Goal: Task Accomplishment & Management: Manage account settings

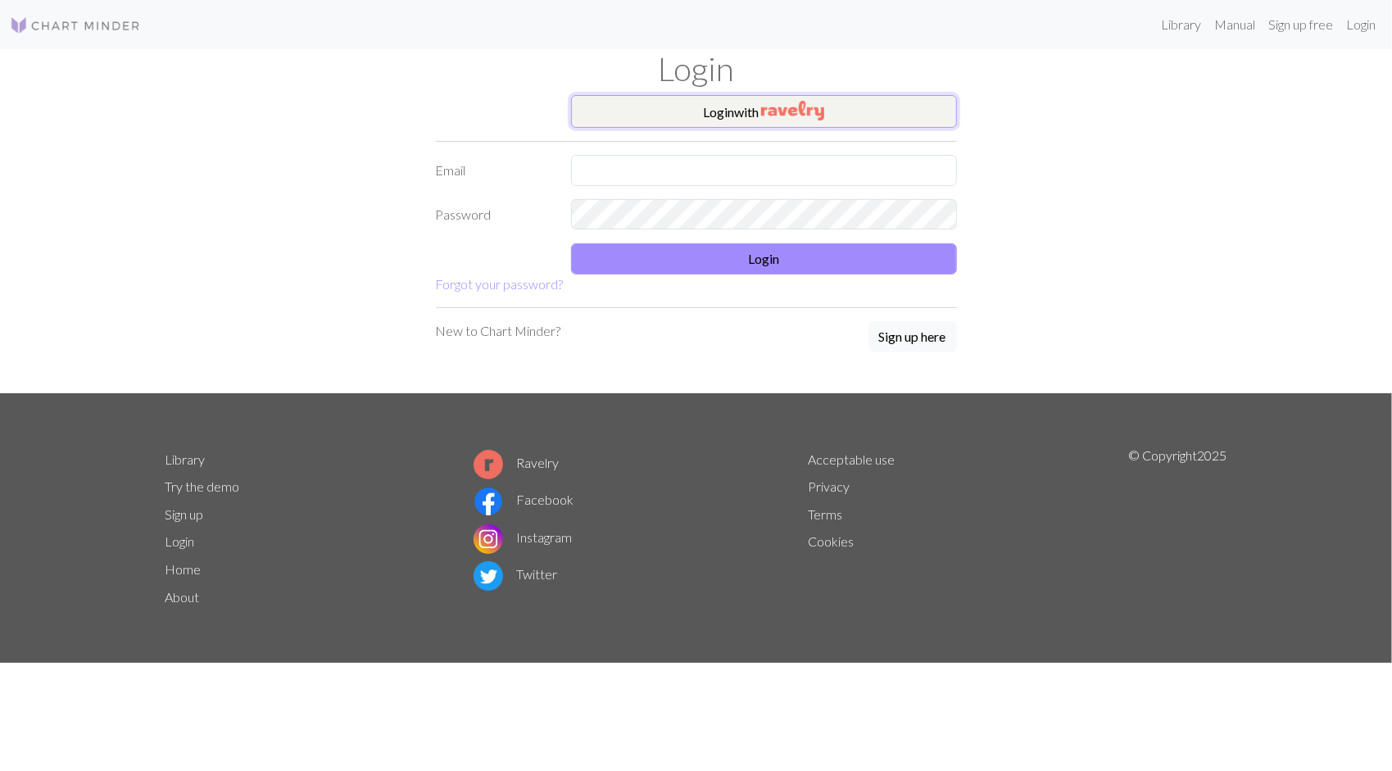
click at [712, 114] on button "Login with" at bounding box center [764, 111] width 386 height 33
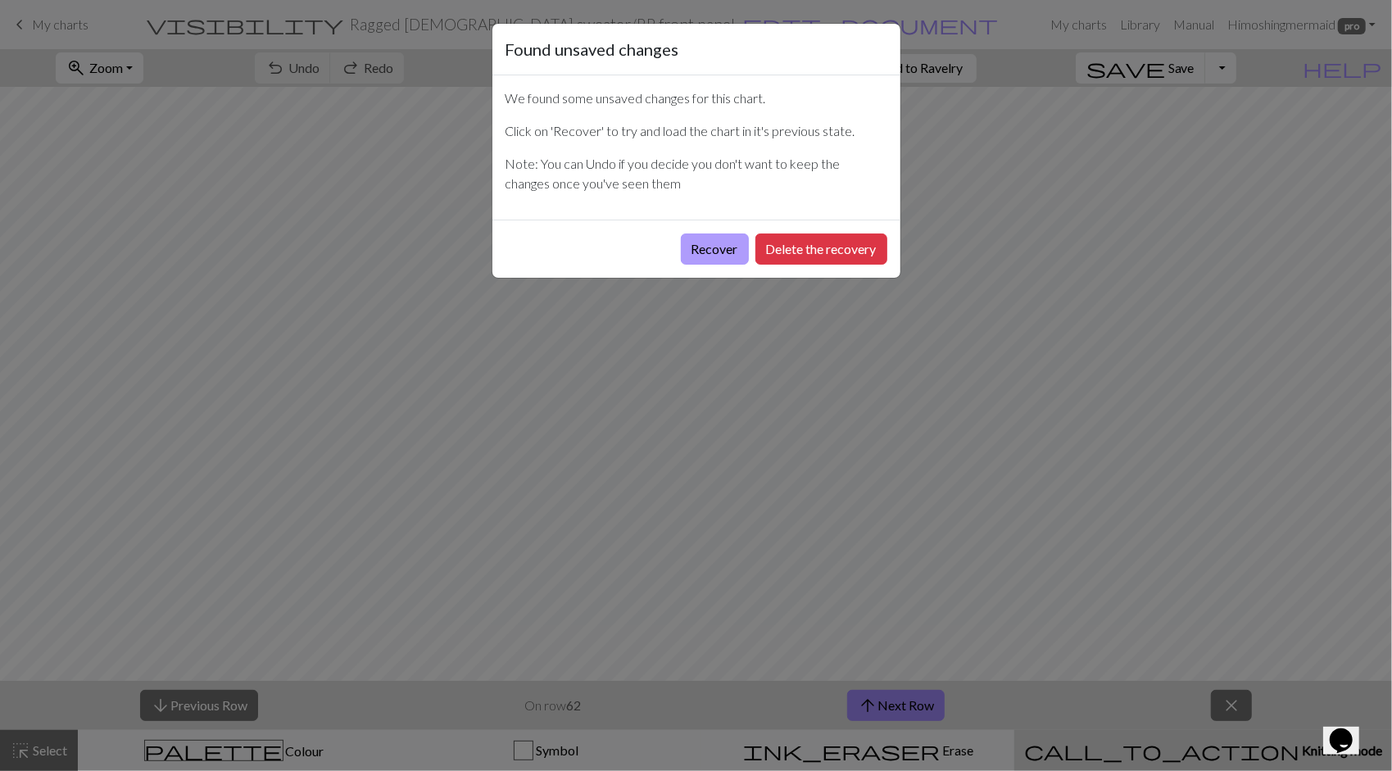
click at [732, 247] on button "Recover" at bounding box center [715, 248] width 68 height 31
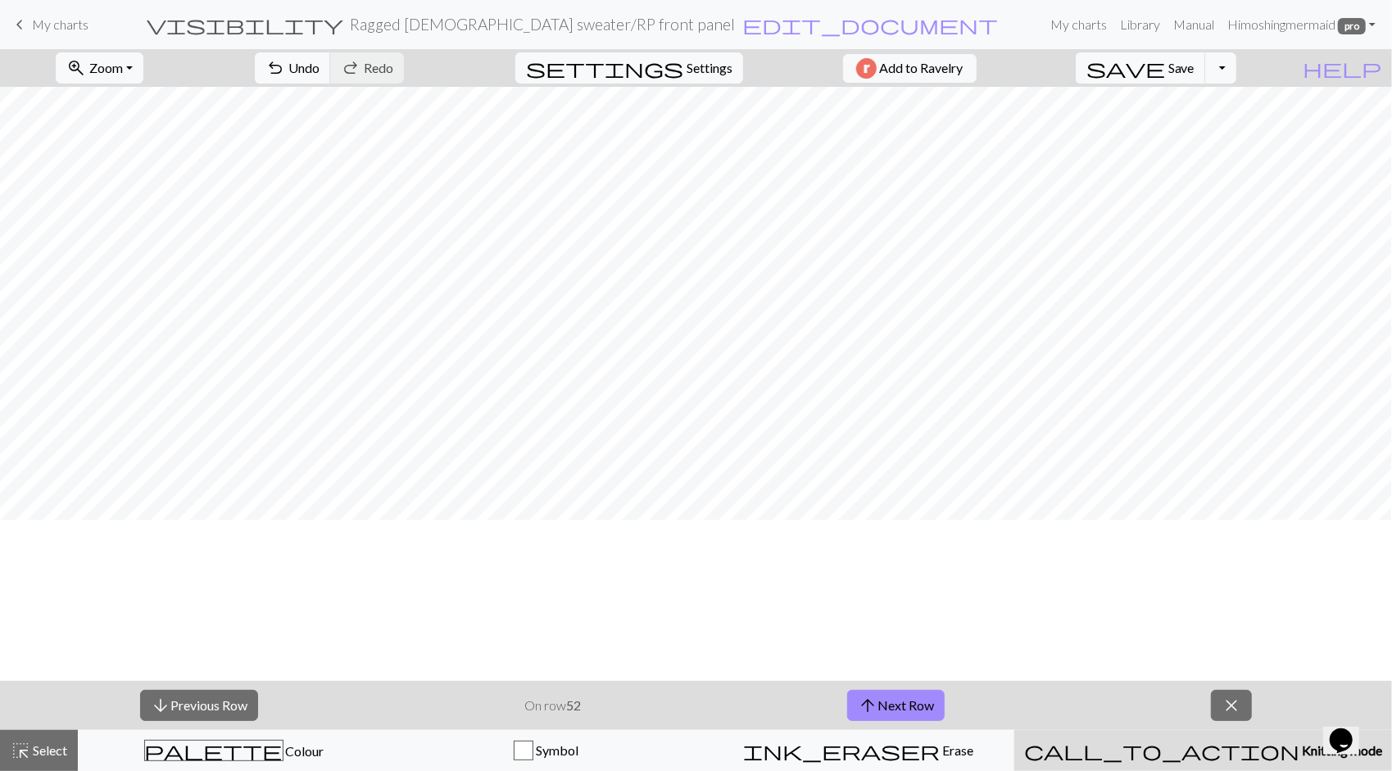
scroll to position [1229, 0]
click at [901, 705] on button "arrow_upward Next Row" at bounding box center [895, 705] width 97 height 31
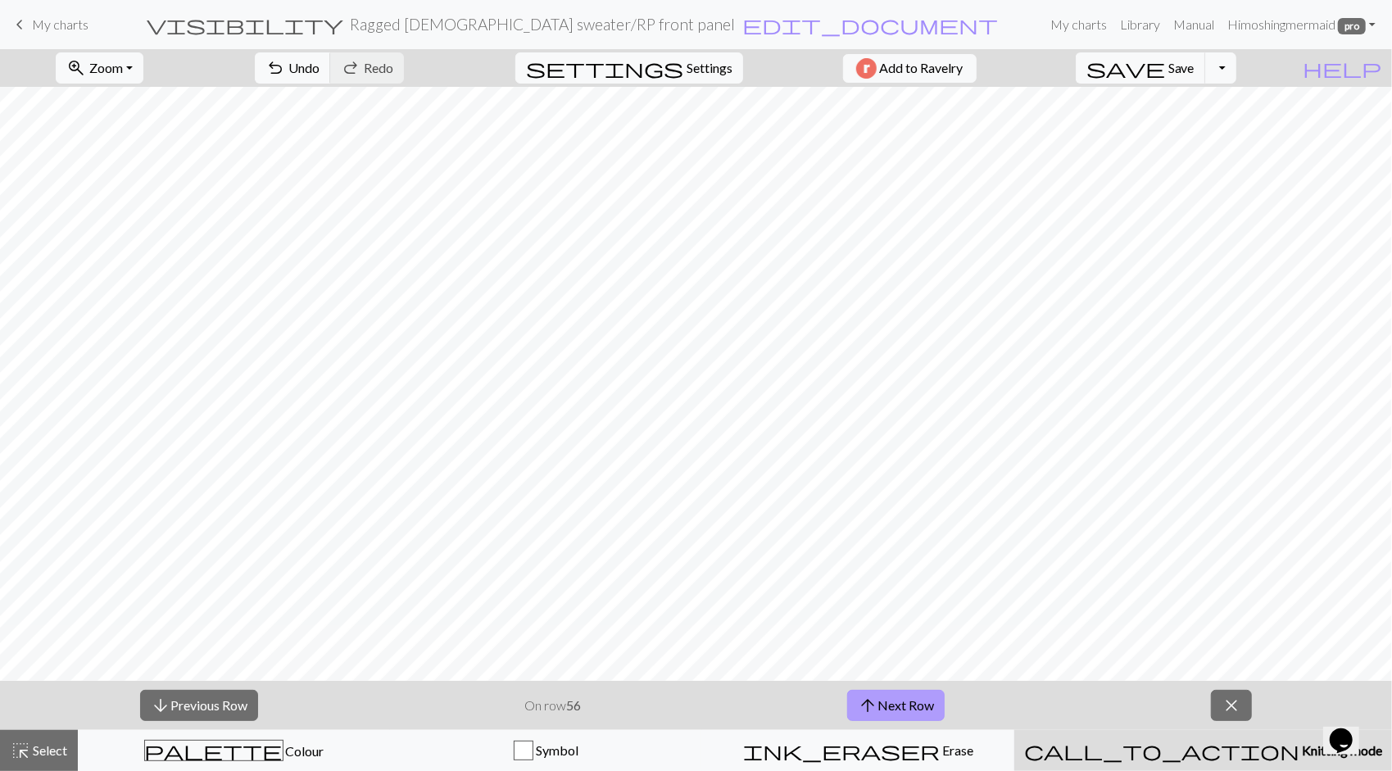
click at [901, 705] on button "arrow_upward Next Row" at bounding box center [895, 705] width 97 height 31
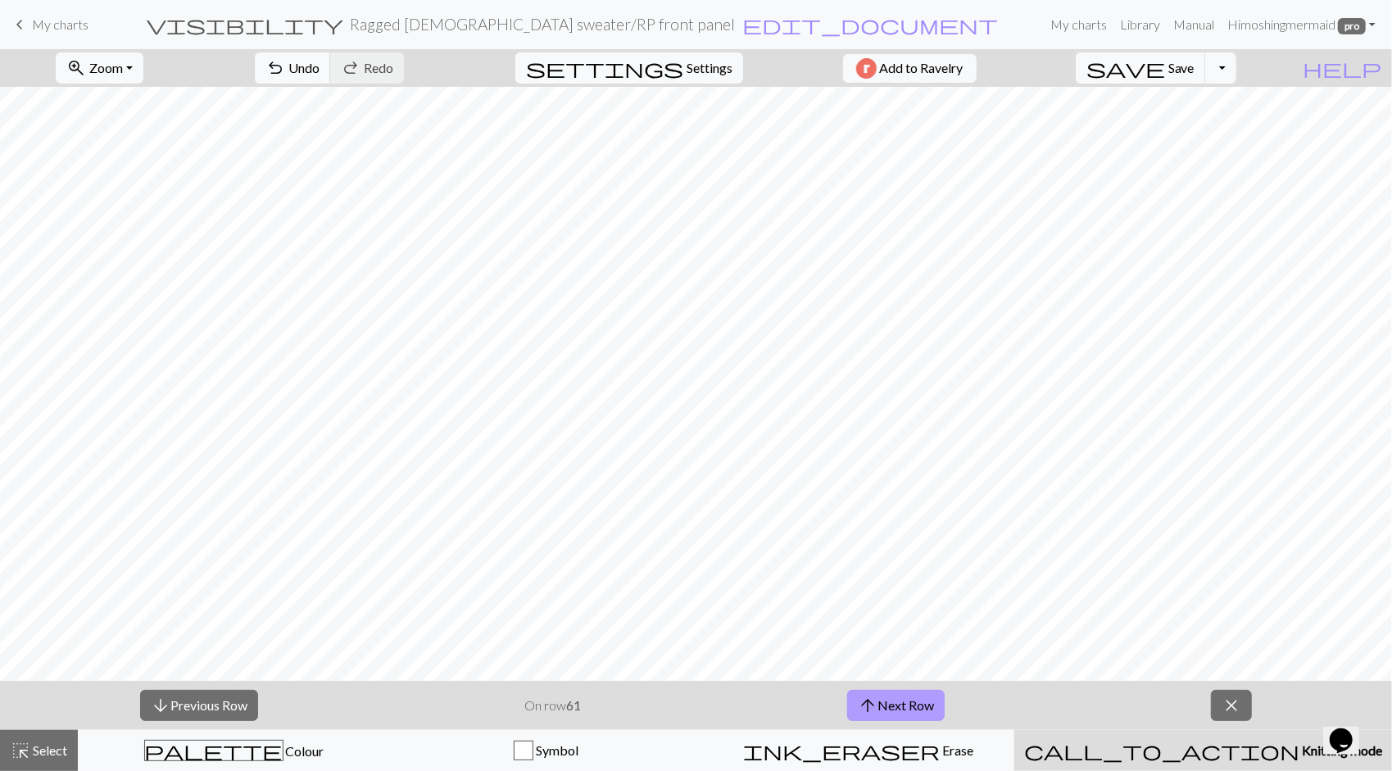
click at [879, 702] on button "arrow_upward Next Row" at bounding box center [895, 705] width 97 height 31
click at [881, 700] on button "arrow_upward Next Row" at bounding box center [895, 705] width 97 height 31
click at [881, 706] on button "arrow_upward Next Row" at bounding box center [895, 705] width 97 height 31
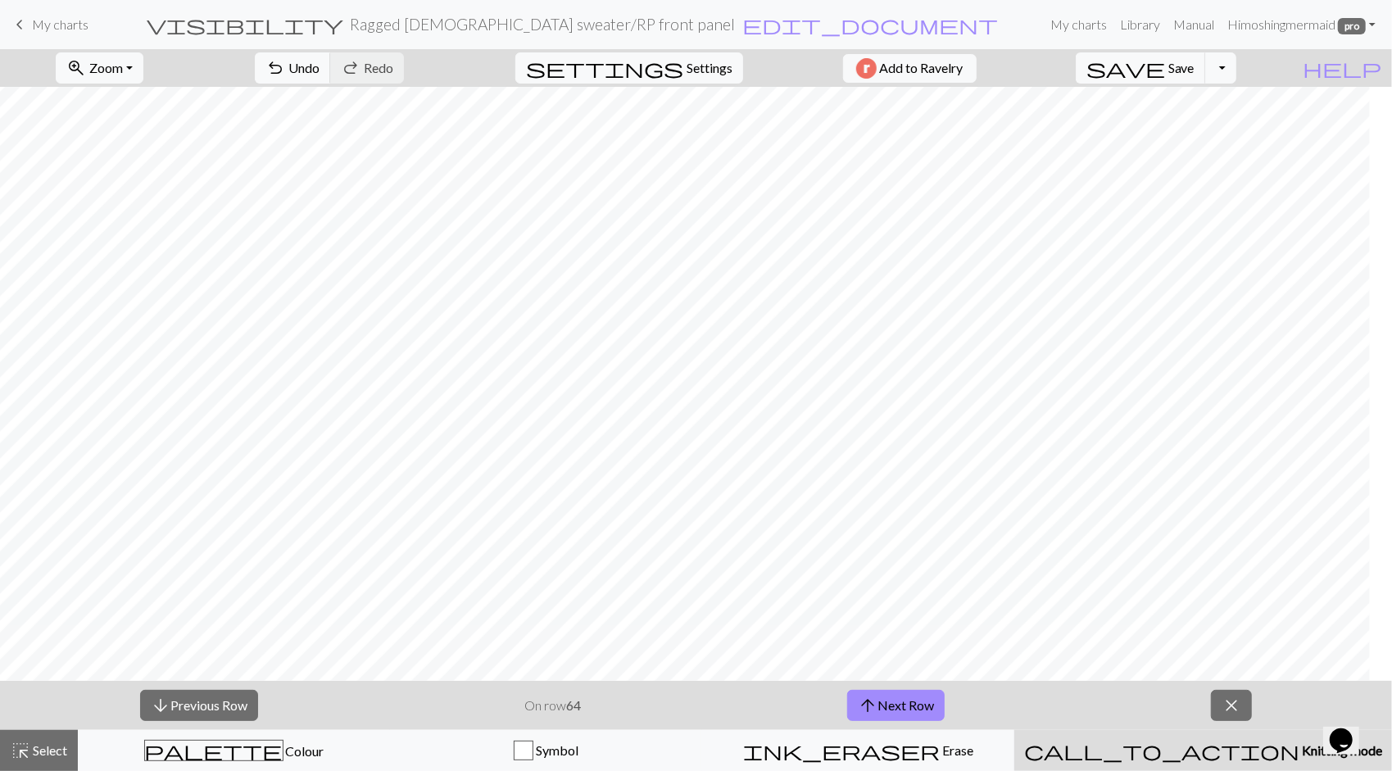
scroll to position [1229, 1258]
drag, startPoint x: 755, startPoint y: 681, endPoint x: 927, endPoint y: 668, distance: 172.5
click at [927, 668] on div "zoom_in Zoom Zoom Fit all Fit width Fit height 50% 100% 150% 200% undo Undo Und…" at bounding box center [696, 410] width 1392 height 722
click at [912, 701] on button "arrow_upward Next Row" at bounding box center [895, 705] width 97 height 31
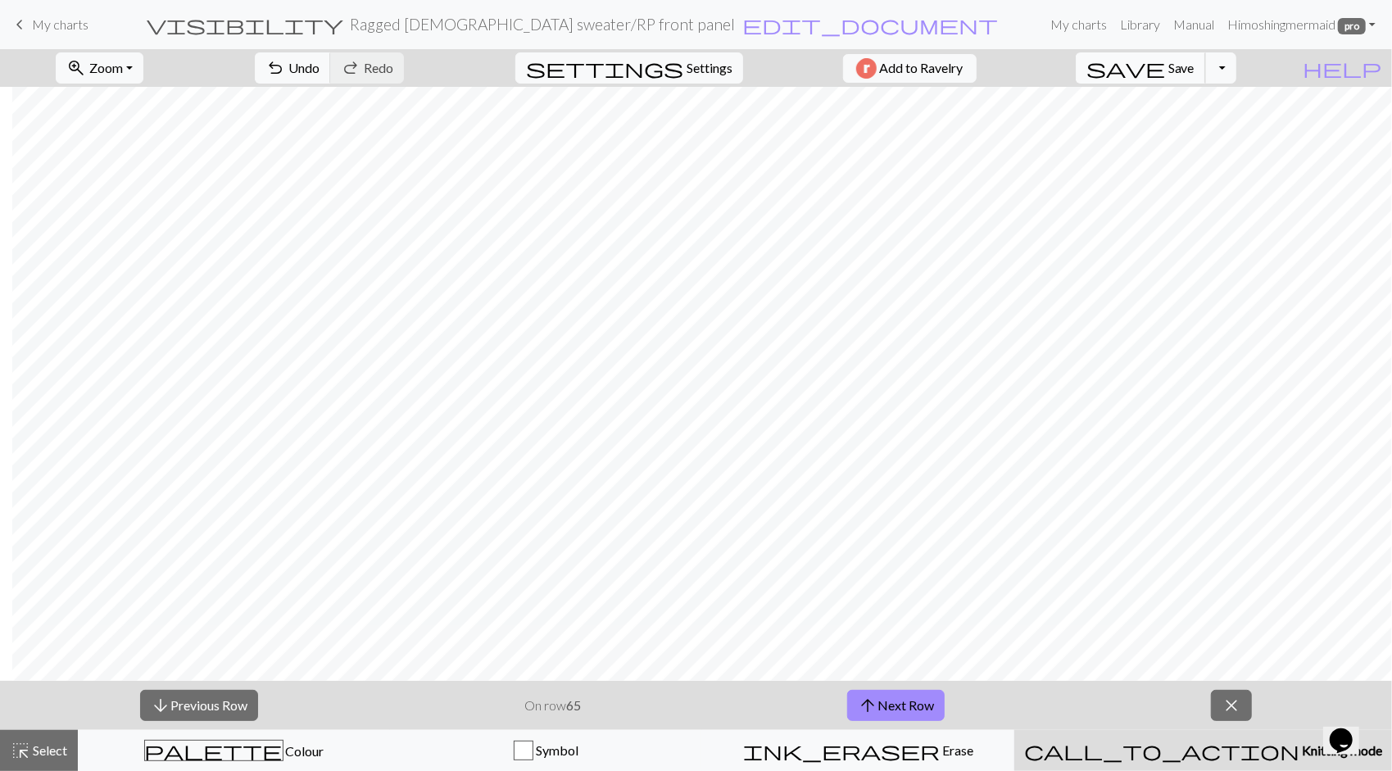
click at [1199, 70] on button "save Save Save" at bounding box center [1140, 67] width 130 height 31
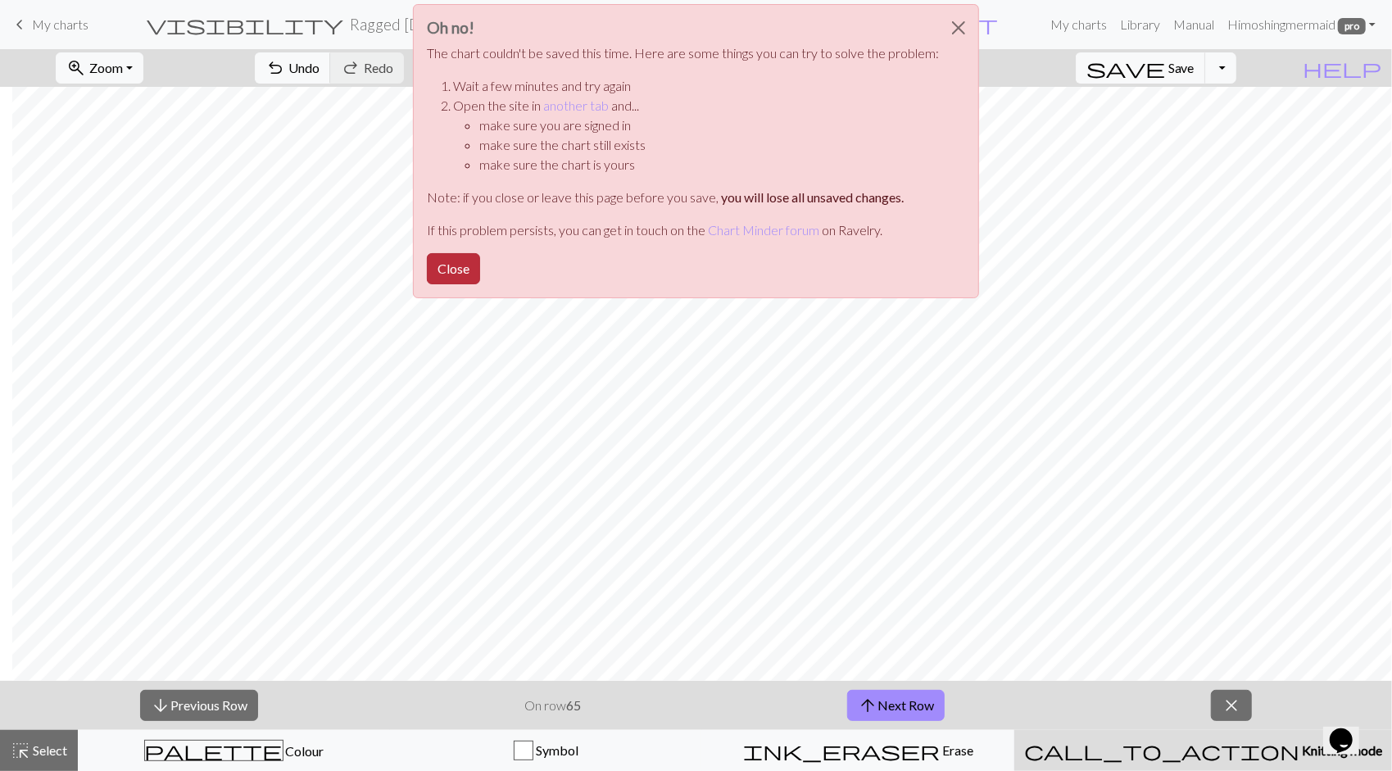
click at [455, 265] on button "Close" at bounding box center [453, 268] width 53 height 31
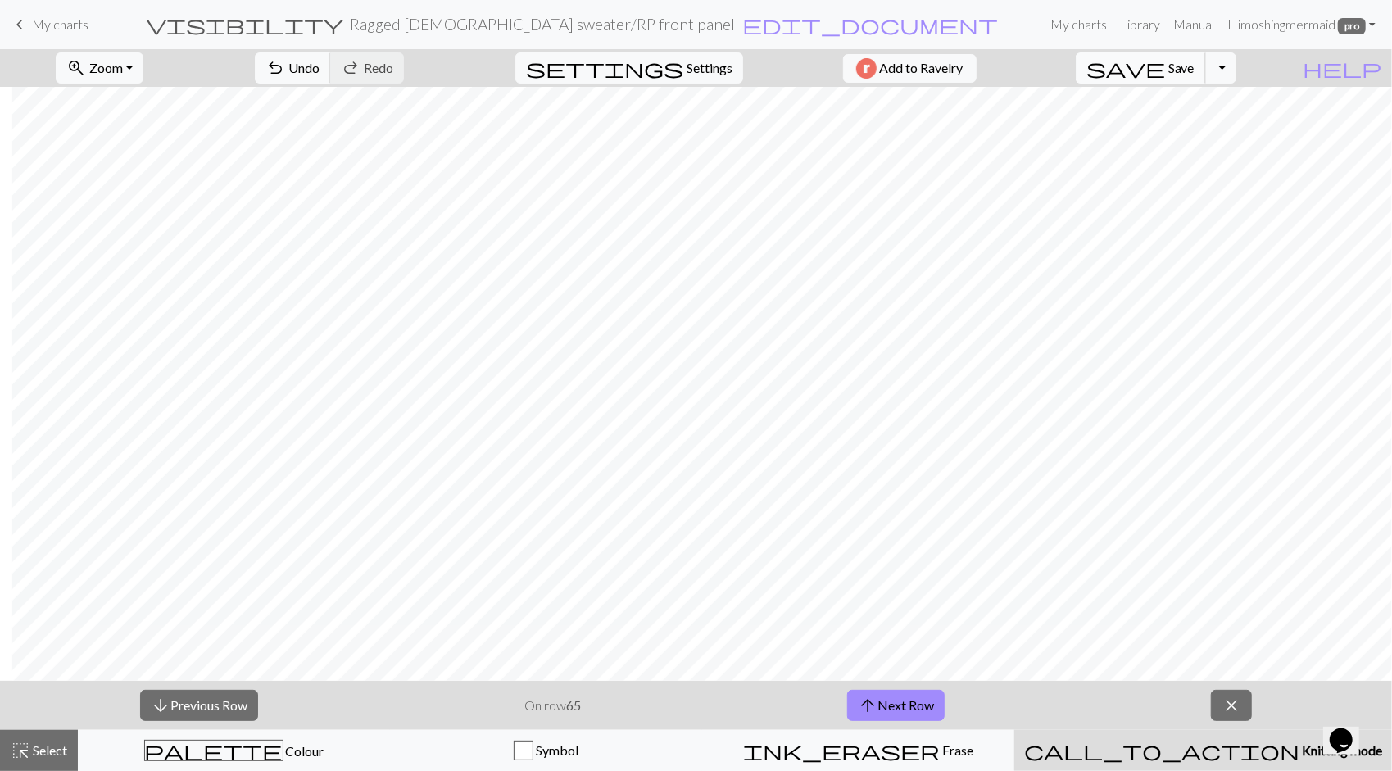
click at [1201, 56] on button "save Save Save" at bounding box center [1140, 67] width 130 height 31
click at [913, 711] on button "arrow_upward Next Row" at bounding box center [895, 705] width 97 height 31
click at [1194, 67] on span "Save" at bounding box center [1181, 68] width 26 height 16
click at [76, 16] on span "My charts" at bounding box center [60, 24] width 57 height 16
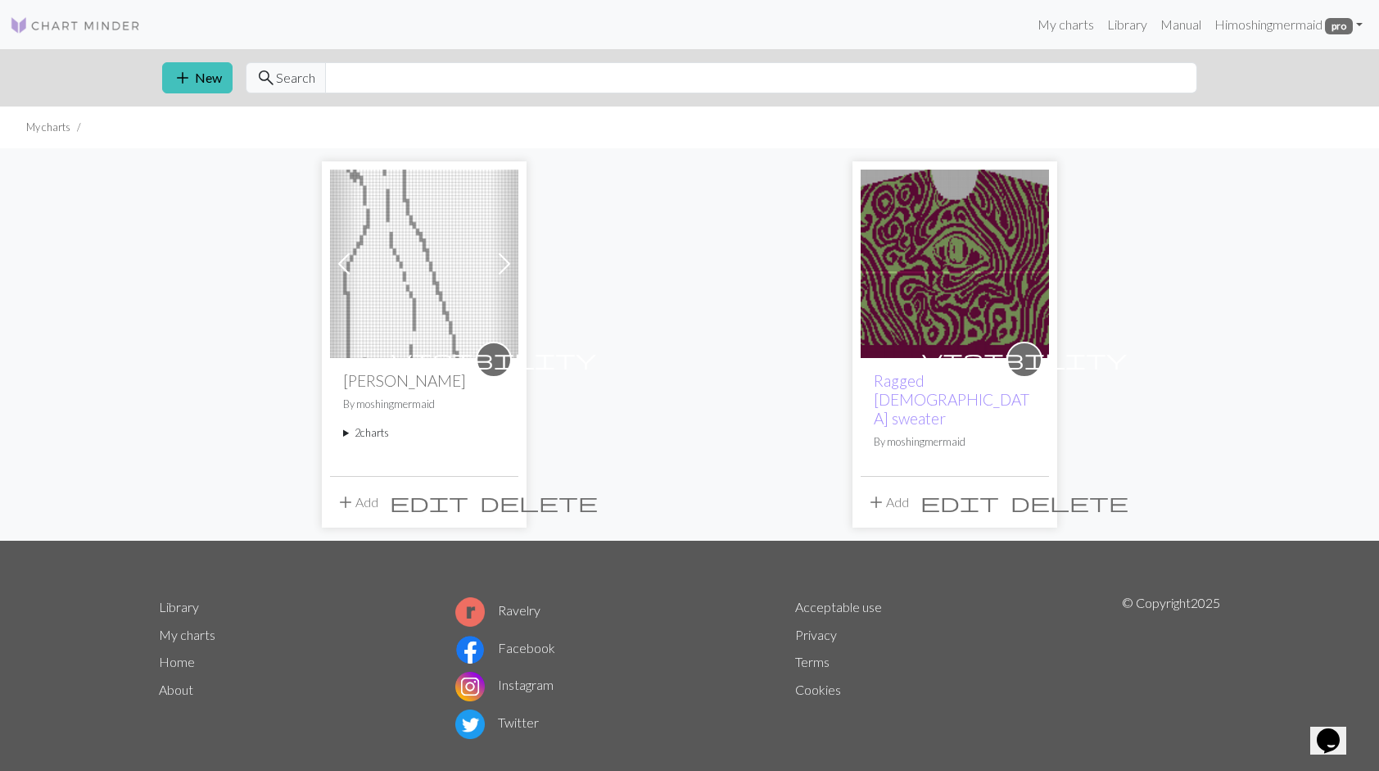
click at [501, 273] on span at bounding box center [504, 264] width 26 height 26
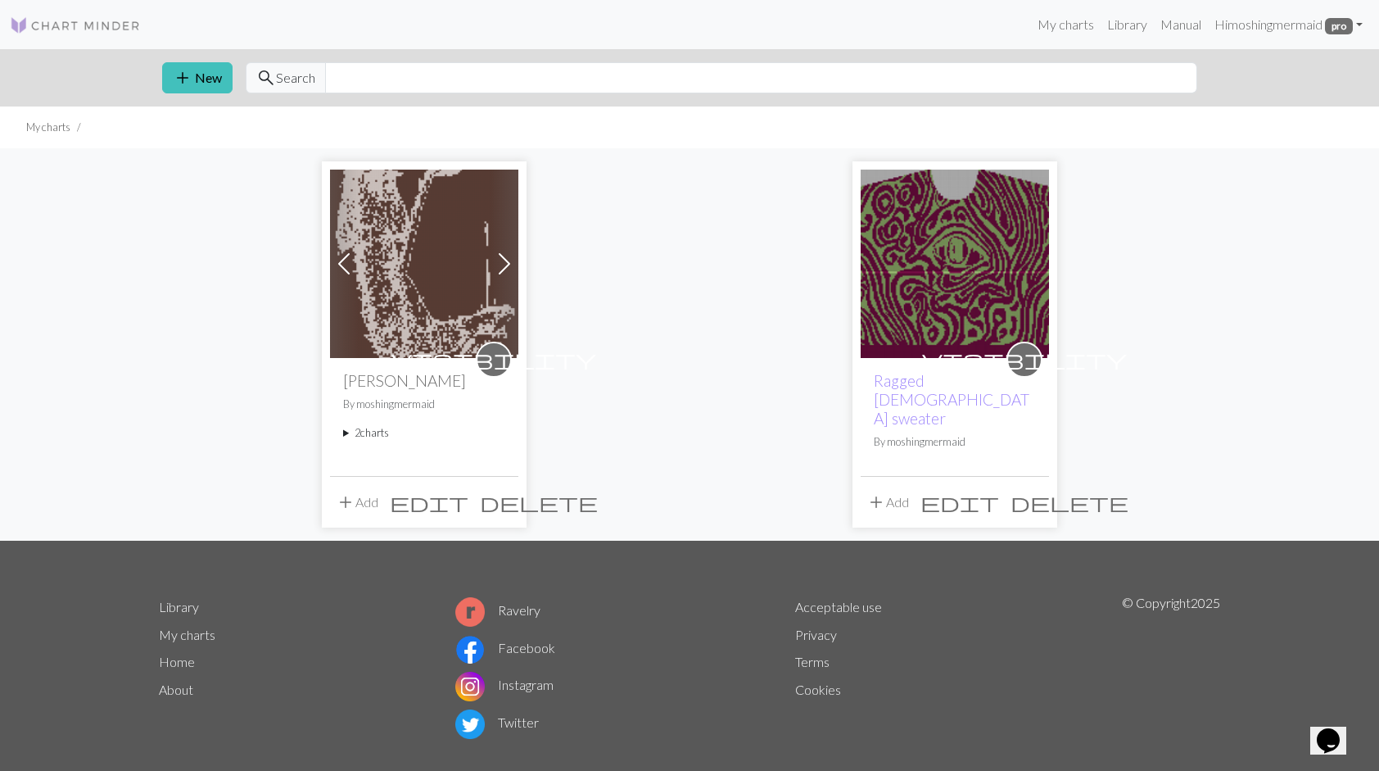
click at [455, 280] on img at bounding box center [424, 264] width 188 height 188
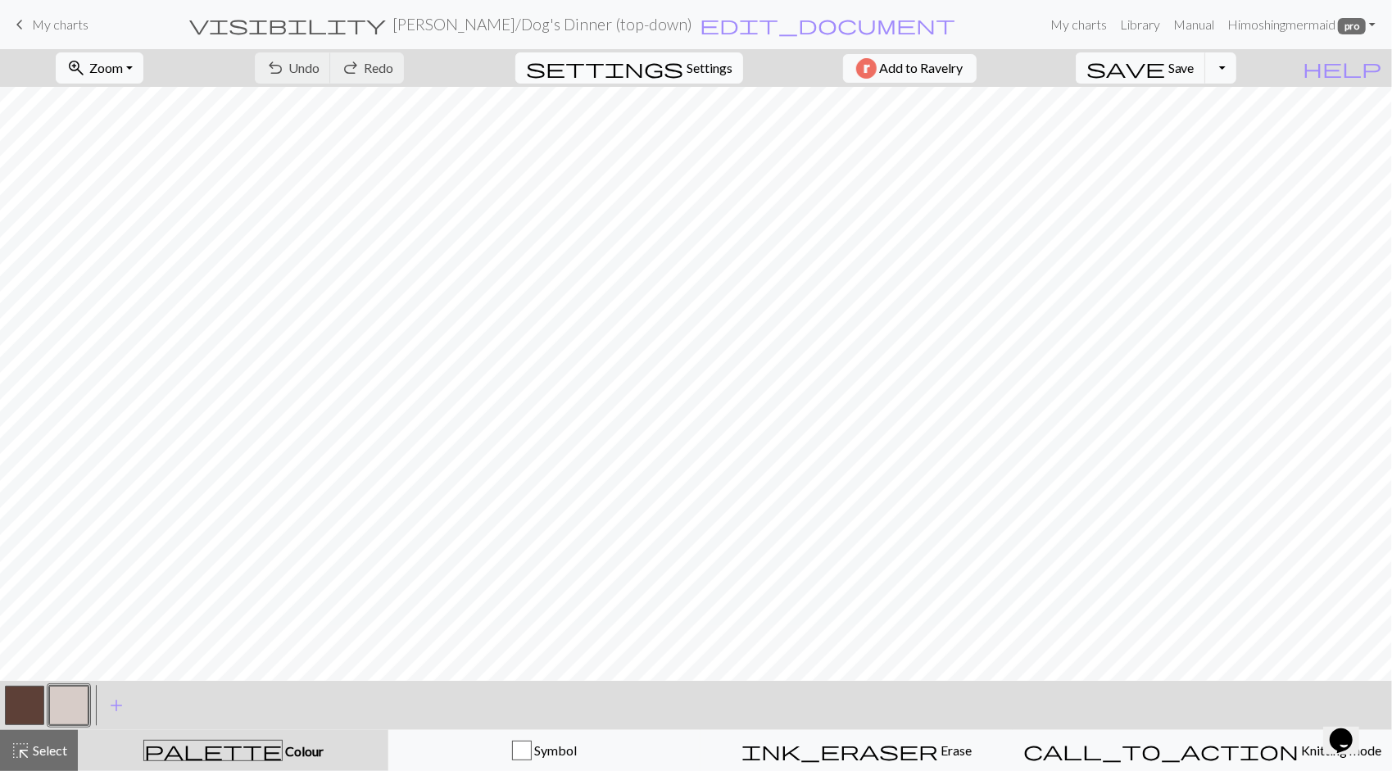
click at [686, 69] on span "Settings" at bounding box center [709, 68] width 46 height 20
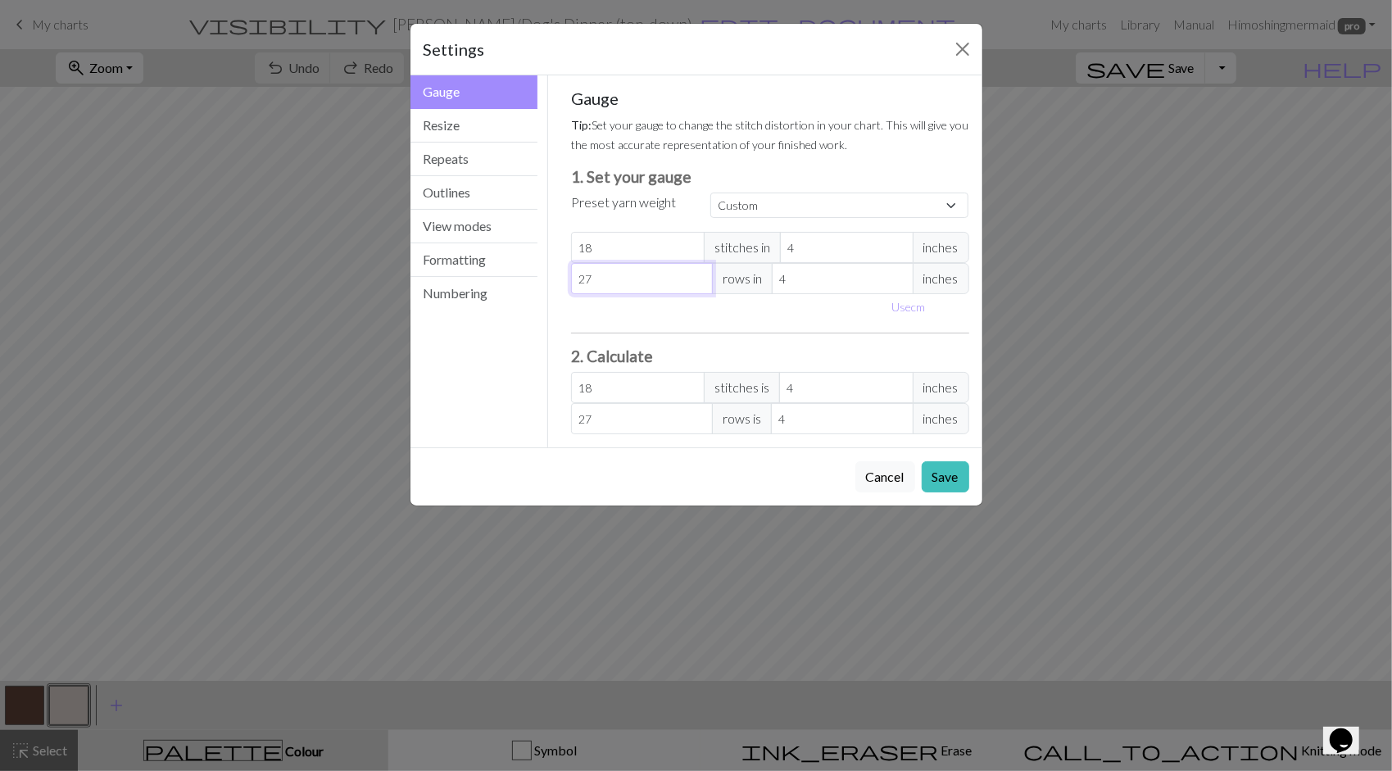
click at [632, 283] on input "27" at bounding box center [642, 278] width 142 height 31
type input "2"
type input "23"
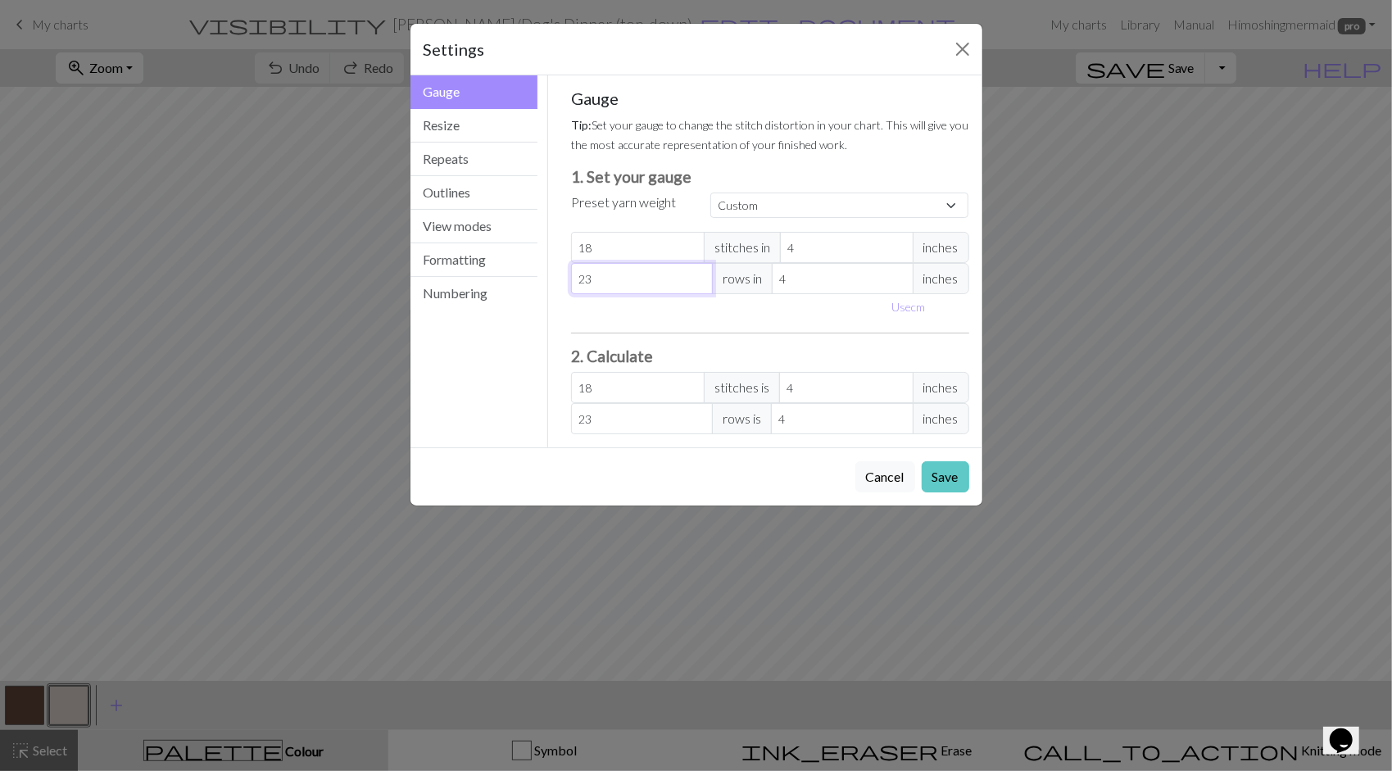
type input "23"
click at [949, 469] on button "Save" at bounding box center [946, 476] width 48 height 31
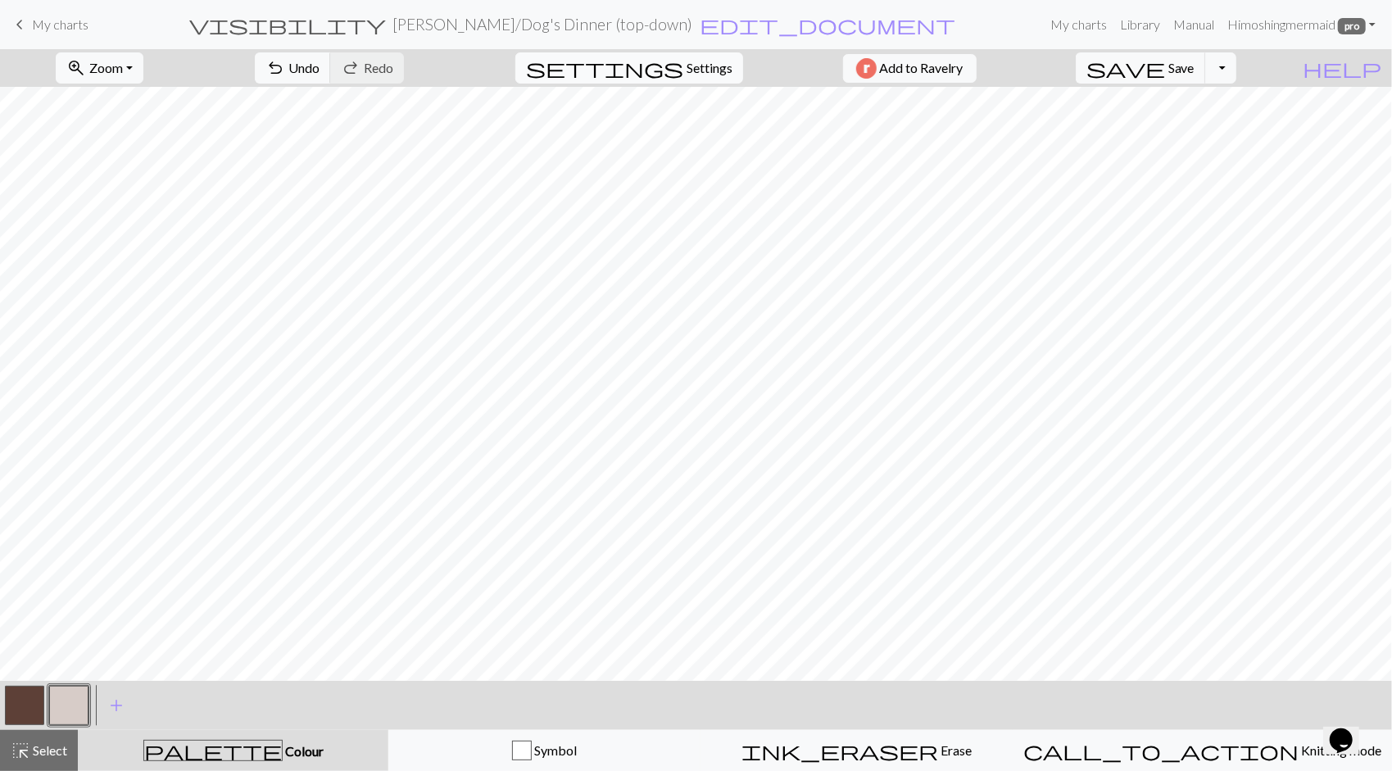
click at [720, 70] on span "Settings" at bounding box center [709, 68] width 46 height 20
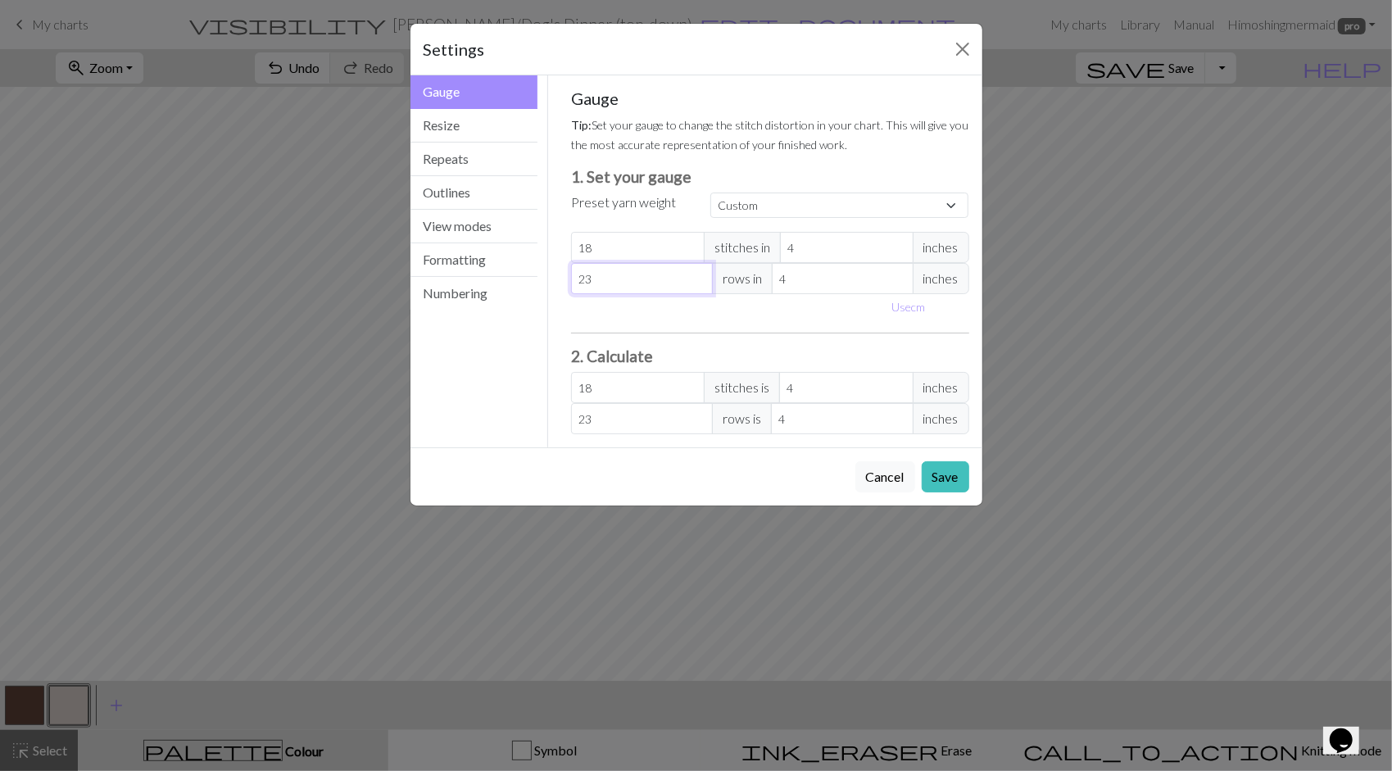
click at [641, 283] on input "23" at bounding box center [642, 278] width 142 height 31
type input "2"
type input "27"
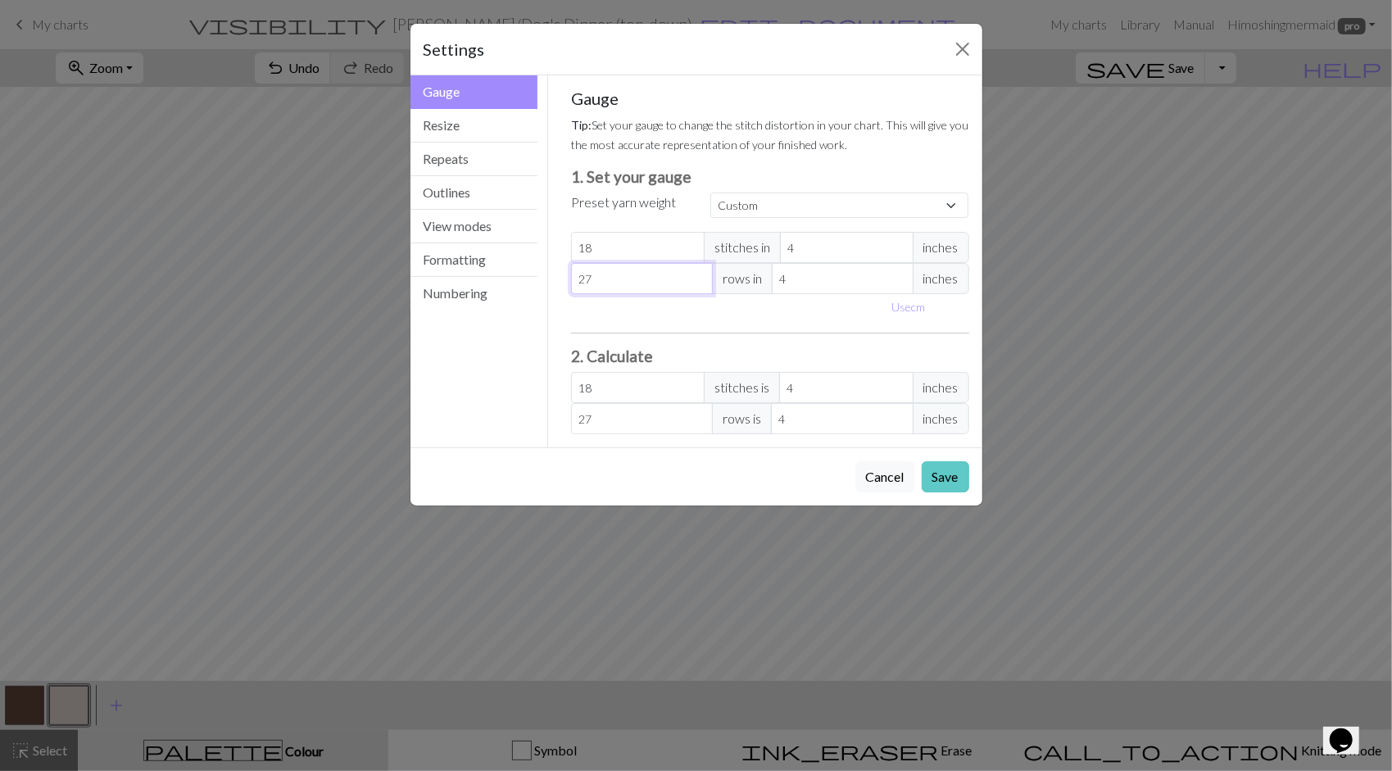
type input "27"
click at [952, 477] on button "Save" at bounding box center [946, 476] width 48 height 31
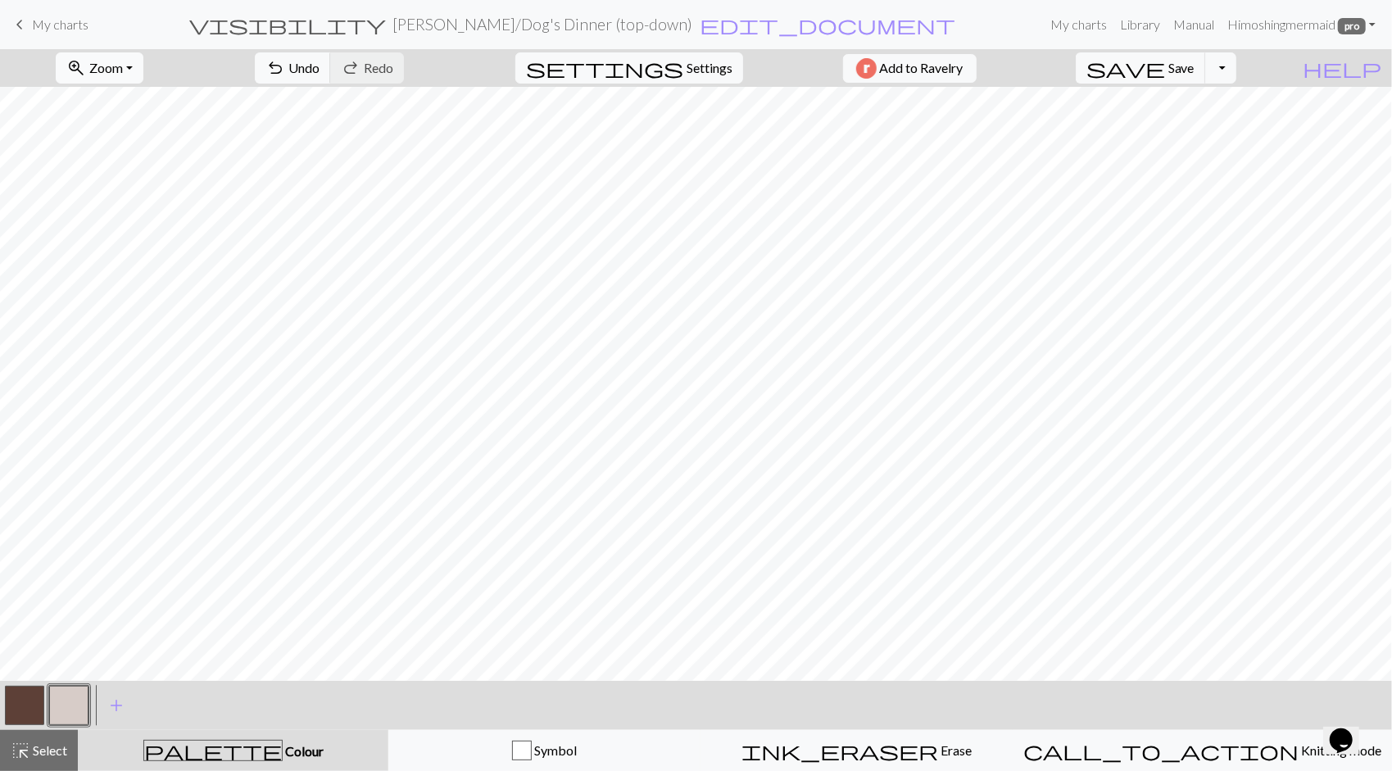
click at [143, 68] on button "zoom_in Zoom Zoom" at bounding box center [100, 67] width 88 height 31
click at [144, 103] on button "Fit all" at bounding box center [121, 103] width 129 height 26
click at [693, 74] on span "Settings" at bounding box center [709, 68] width 46 height 20
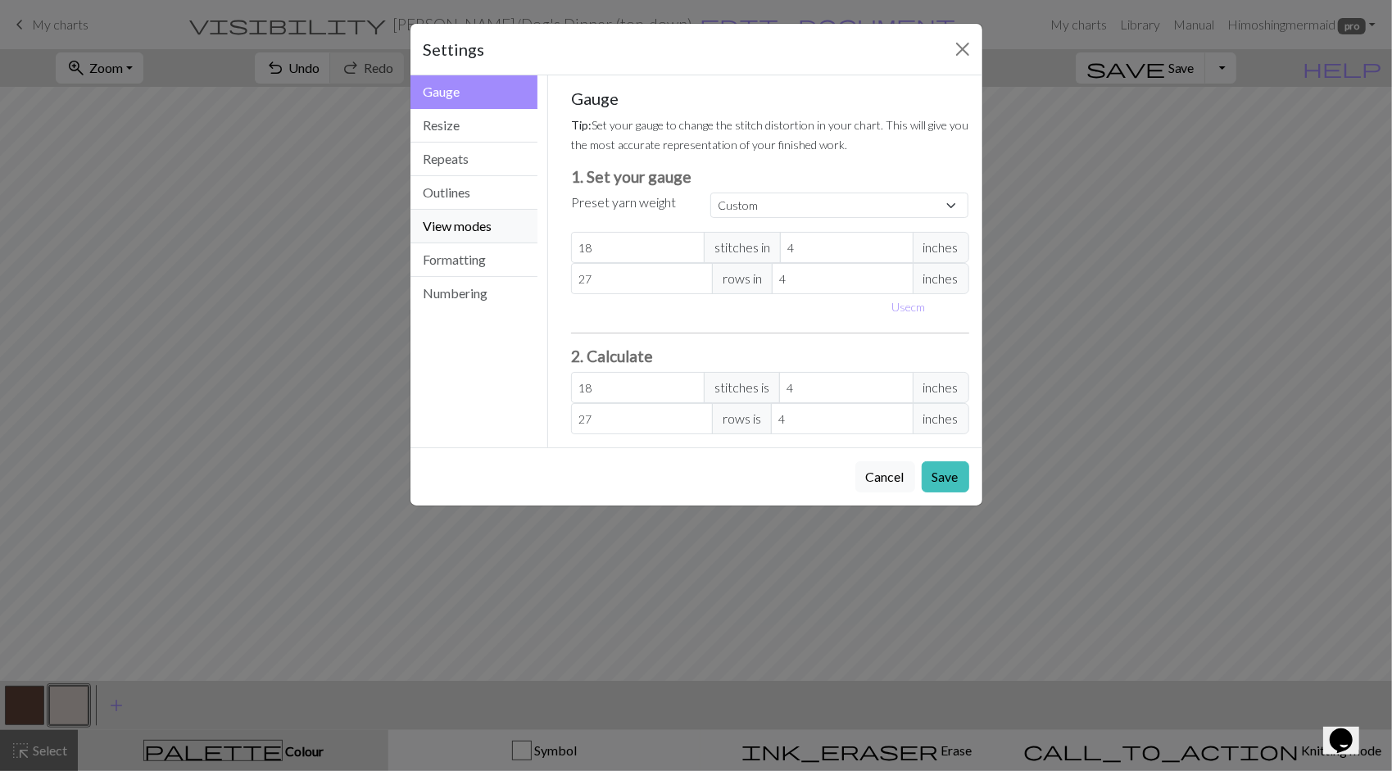
click at [468, 229] on button "View modes" at bounding box center [474, 227] width 128 height 34
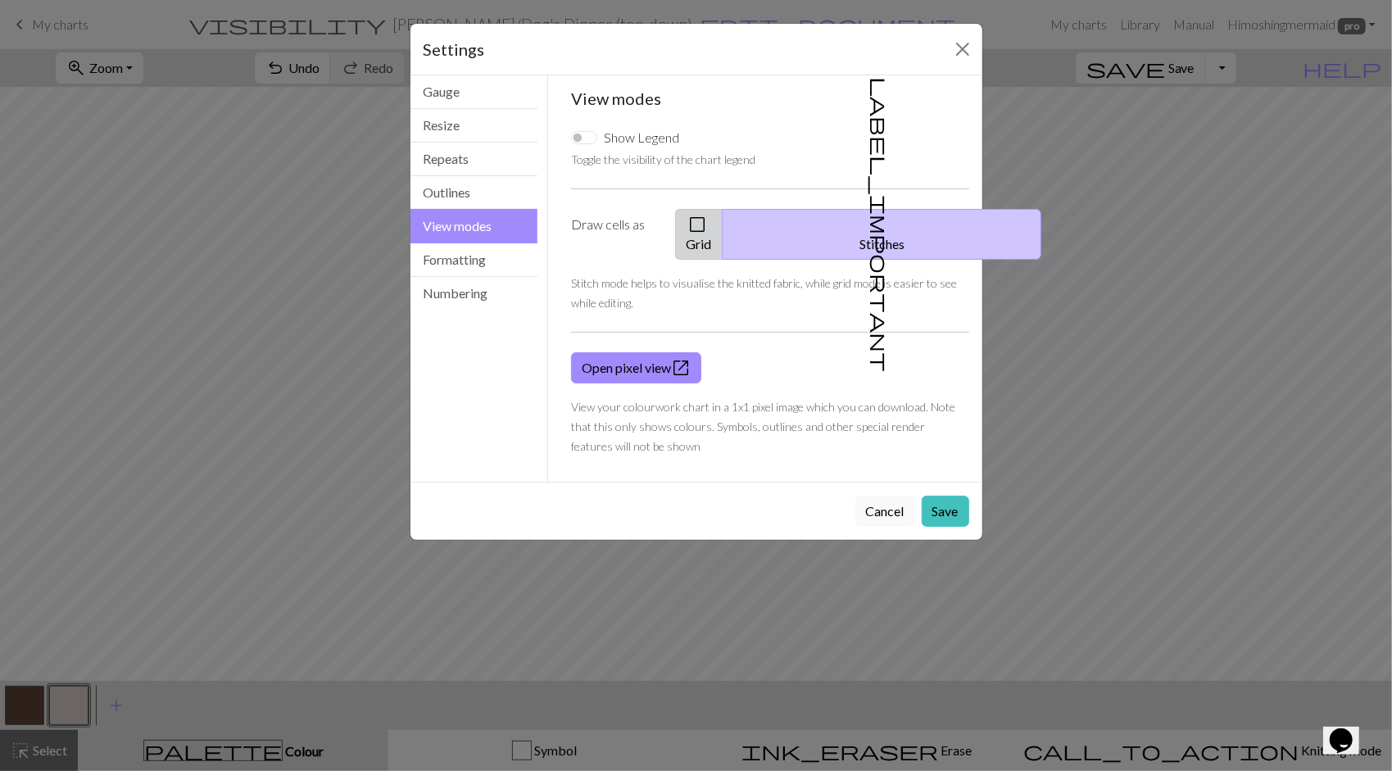
click at [707, 229] on span "check_box_outline_blank" at bounding box center [697, 224] width 20 height 23
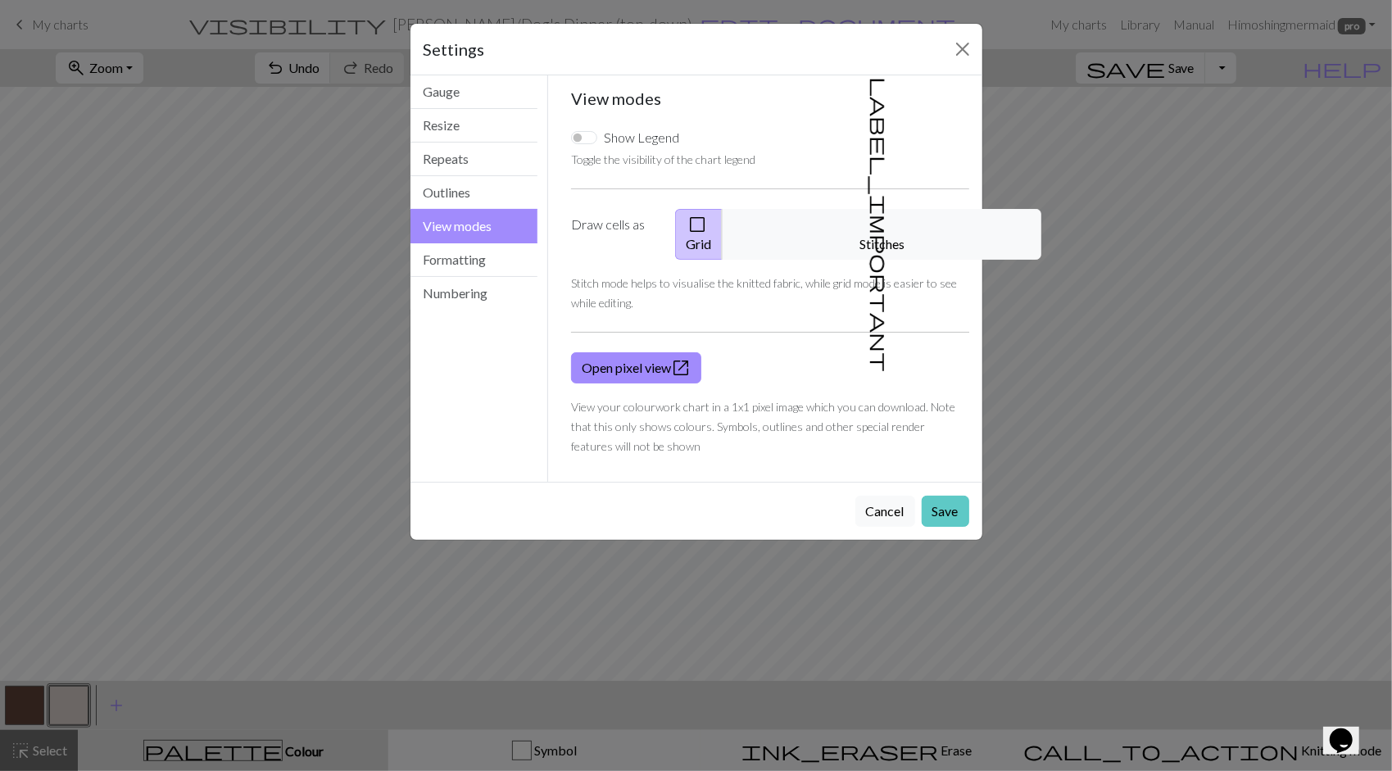
click at [945, 496] on button "Save" at bounding box center [946, 511] width 48 height 31
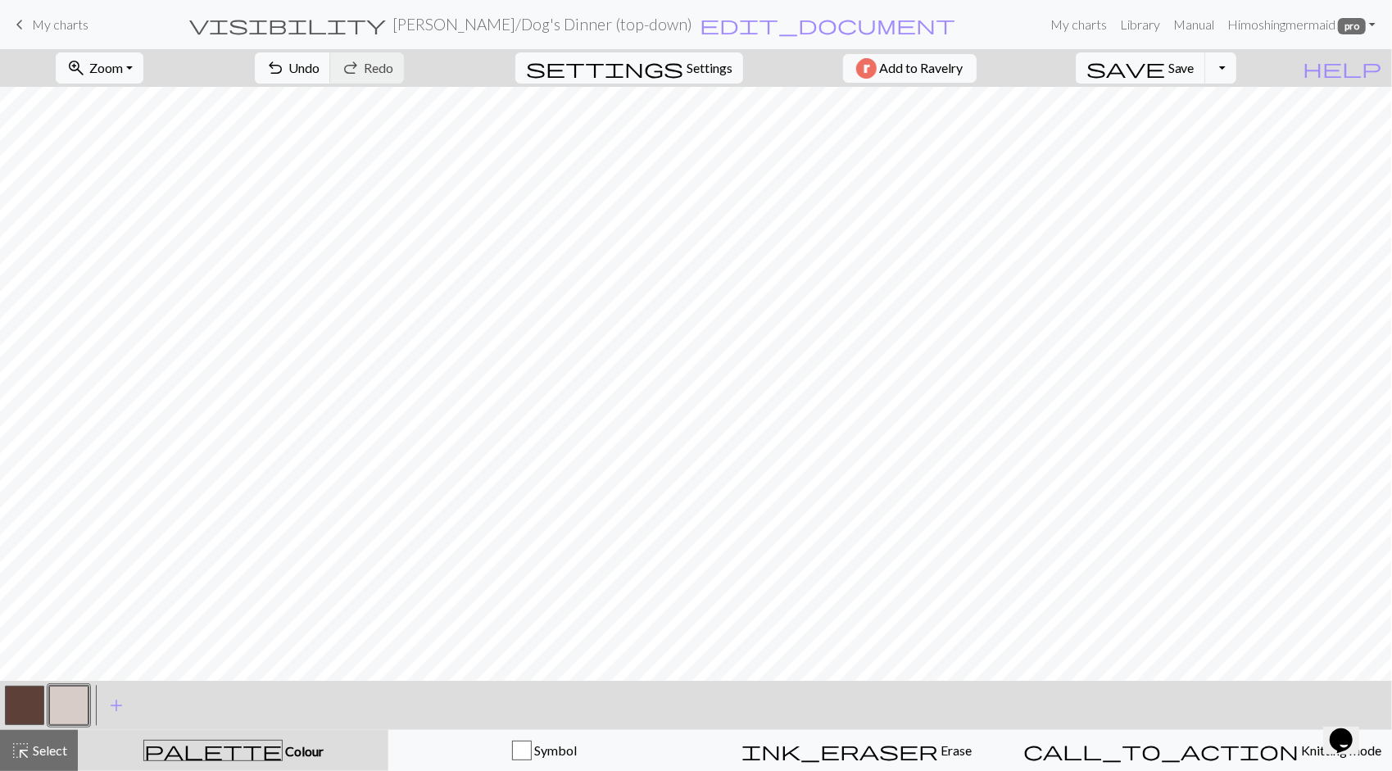
click at [28, 700] on button "button" at bounding box center [24, 705] width 39 height 39
click at [1165, 65] on span "save" at bounding box center [1125, 68] width 79 height 23
click at [1200, 67] on button "save Save Save" at bounding box center [1140, 67] width 130 height 31
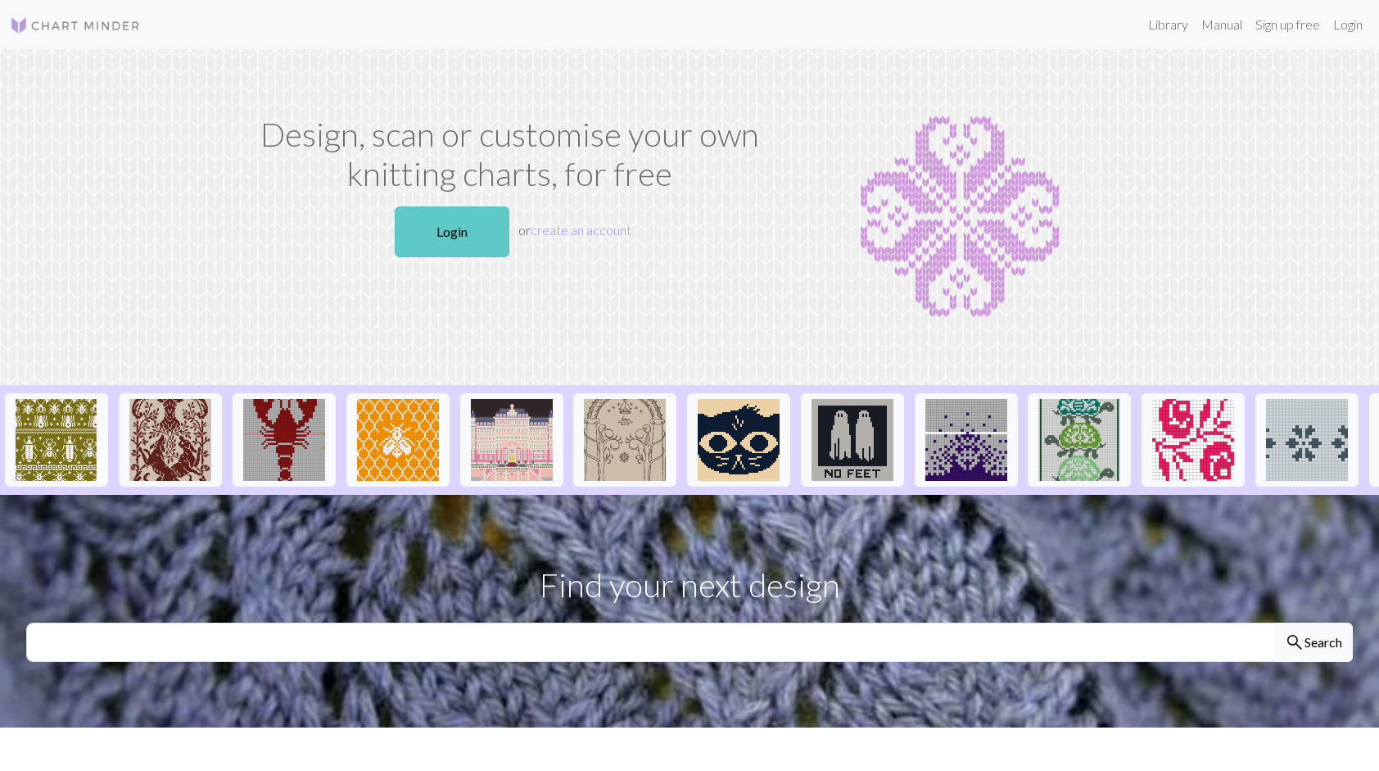
click at [446, 225] on link "Login" at bounding box center [452, 231] width 115 height 51
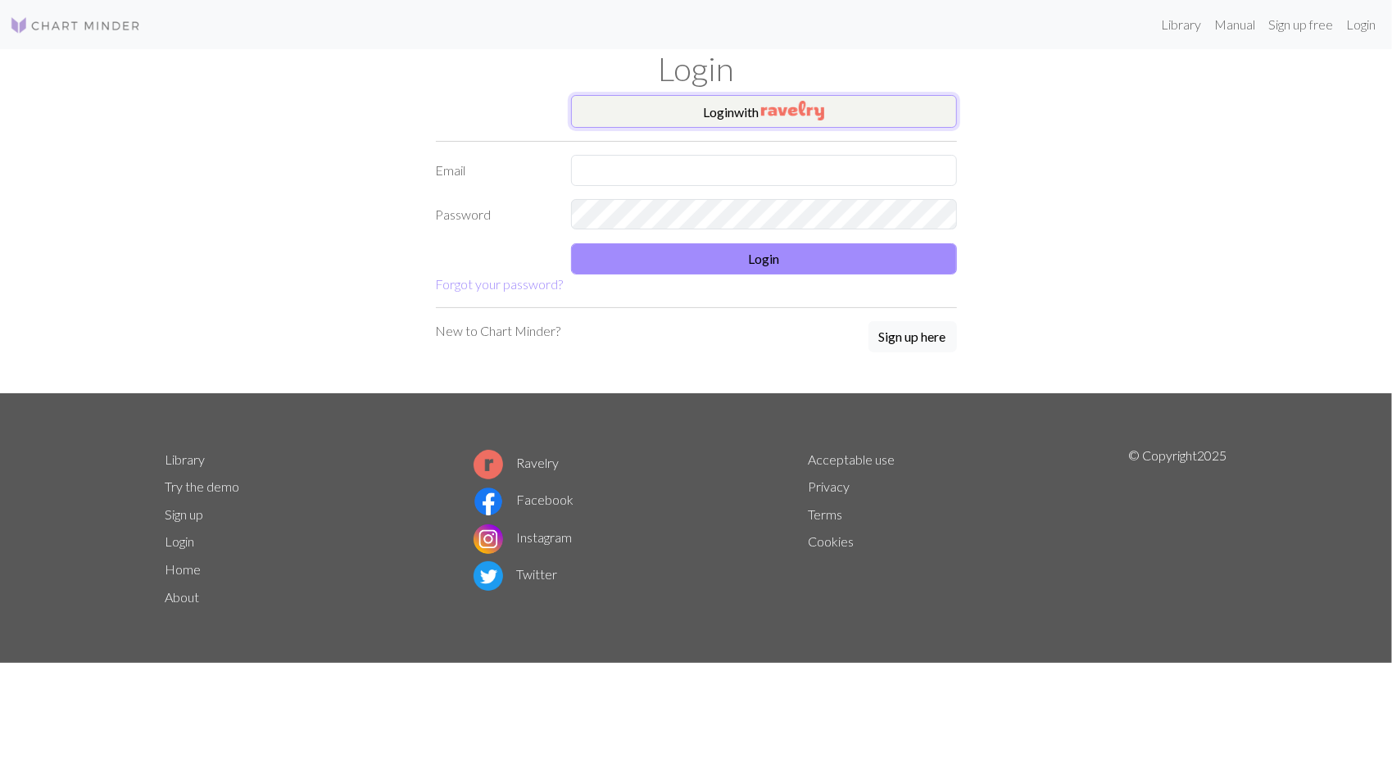
click at [757, 115] on button "Login with" at bounding box center [764, 111] width 386 height 33
